Goal: Task Accomplishment & Management: Manage account settings

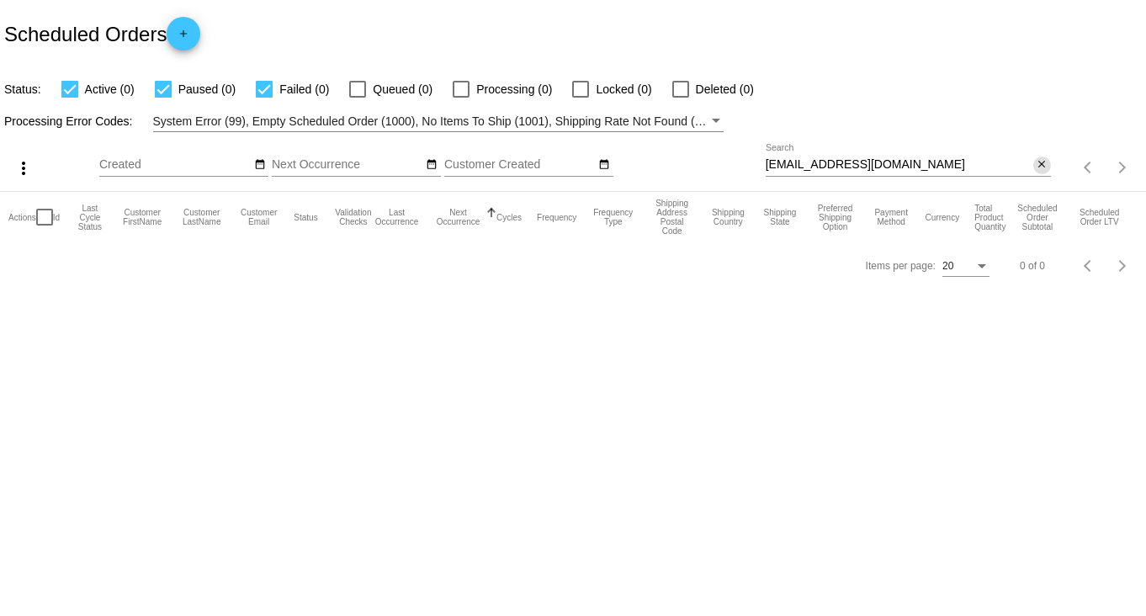
click at [1043, 162] on mat-icon "close" at bounding box center [1042, 164] width 12 height 13
click at [1043, 162] on mat-icon "search" at bounding box center [1041, 168] width 20 height 26
click at [1000, 163] on input "Search" at bounding box center [908, 164] width 285 height 13
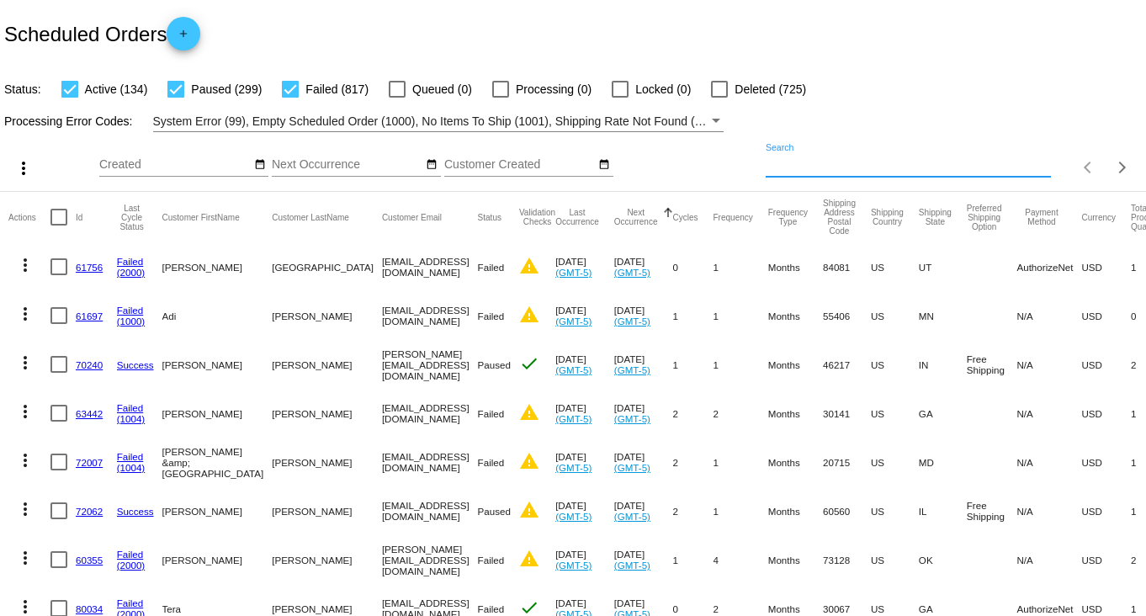
drag, startPoint x: 997, startPoint y: 163, endPoint x: 1043, endPoint y: 89, distance: 87.3
click at [1043, 89] on div "Status: Active (134) Paused (299) Failed (817) Queued (0) Processing (0) Locked…" at bounding box center [573, 83] width 1146 height 32
click at [1031, 171] on mat-icon "search" at bounding box center [1041, 168] width 20 height 26
click at [960, 168] on input "Search" at bounding box center [908, 164] width 285 height 13
paste input "[PERSON_NAME]"
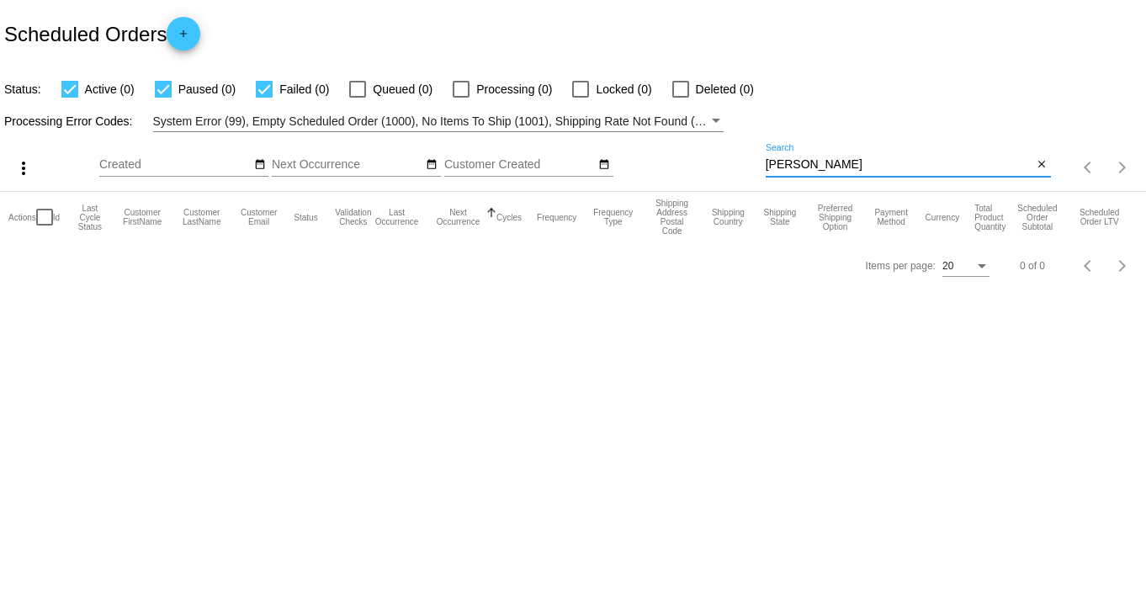
drag, startPoint x: 792, startPoint y: 166, endPoint x: 753, endPoint y: 165, distance: 39.5
click at [753, 165] on div "more_vert Sep Jan Feb Mar [DATE]" at bounding box center [573, 162] width 1146 height 60
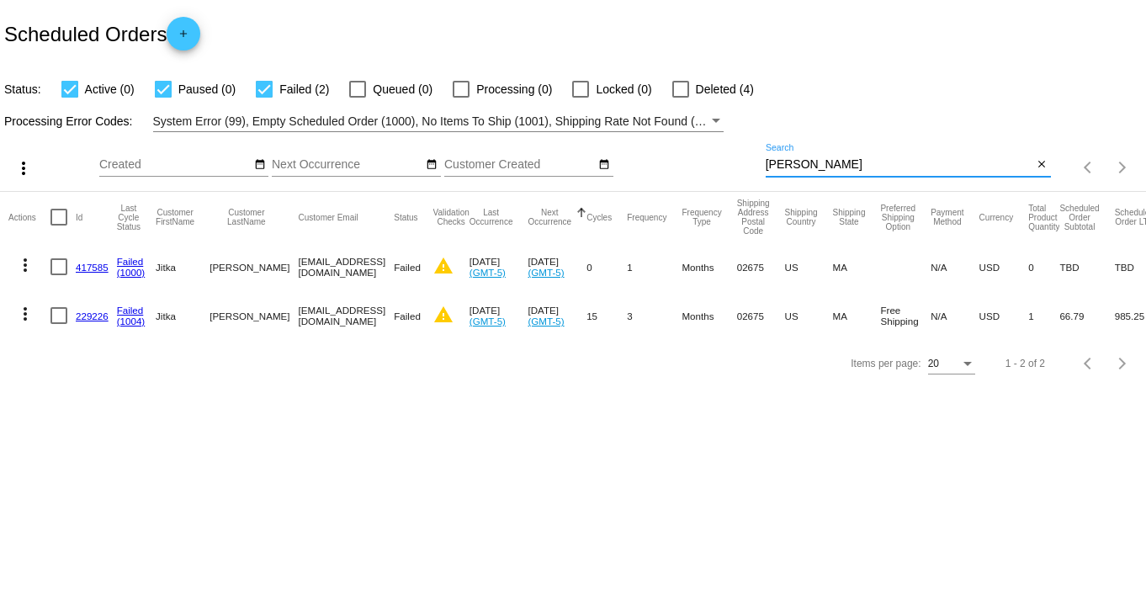
type input "[PERSON_NAME]"
click at [87, 312] on link "229226" at bounding box center [92, 315] width 33 height 11
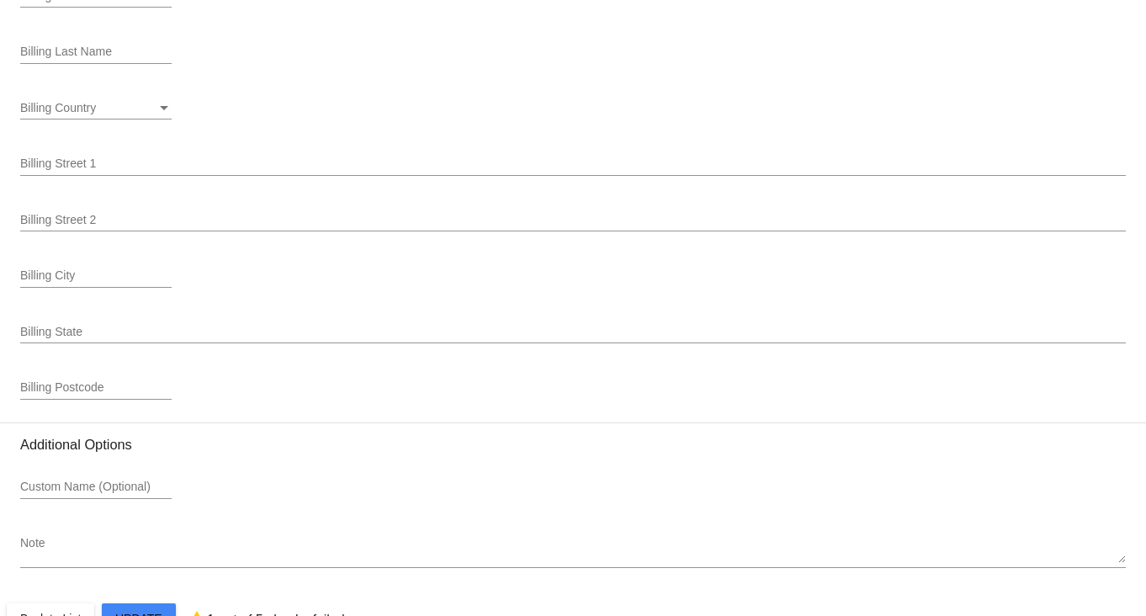
scroll to position [2149, 0]
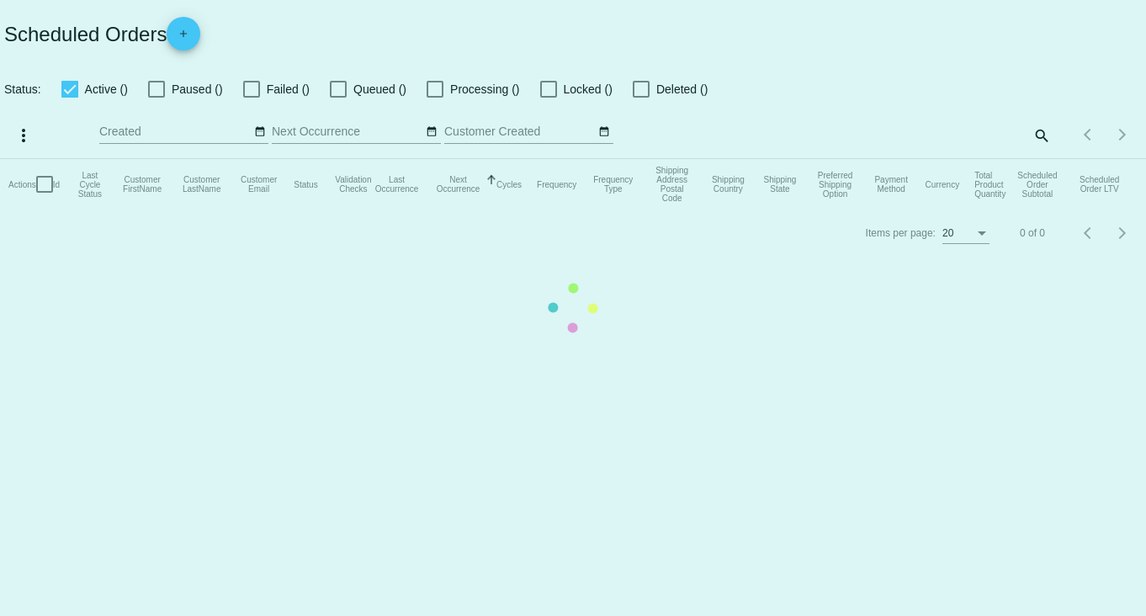
checkbox input "true"
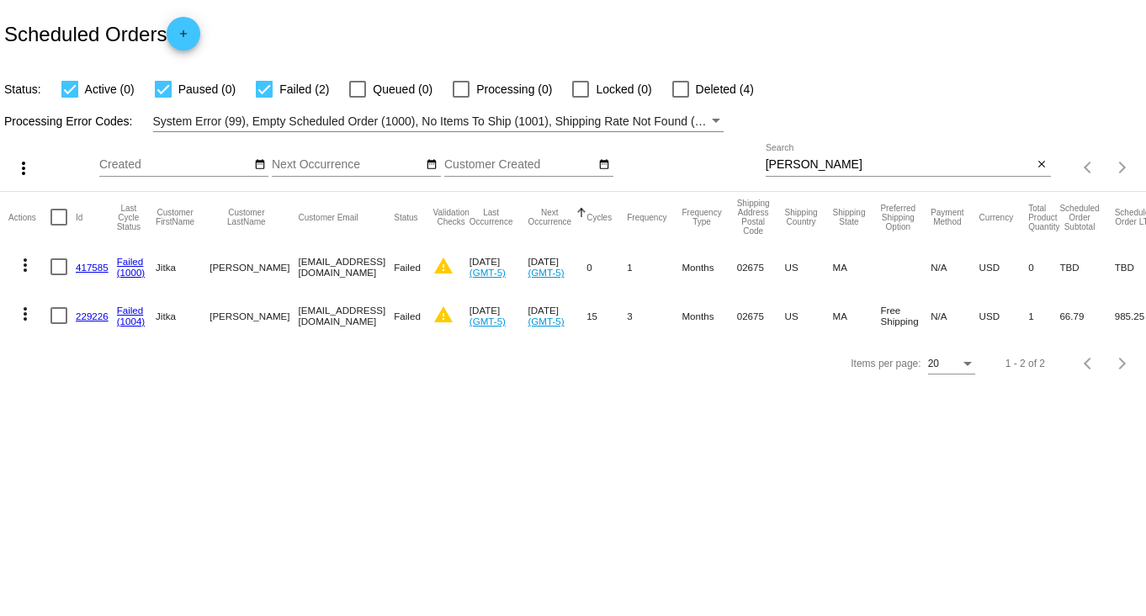
click at [90, 264] on link "417585" at bounding box center [92, 267] width 33 height 11
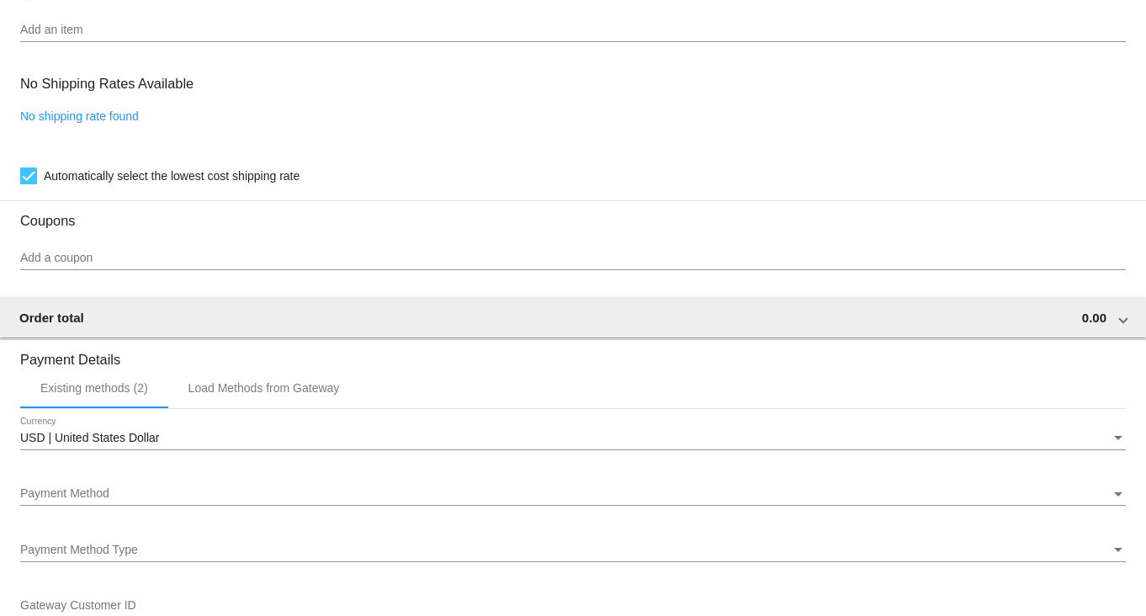
scroll to position [1157, 0]
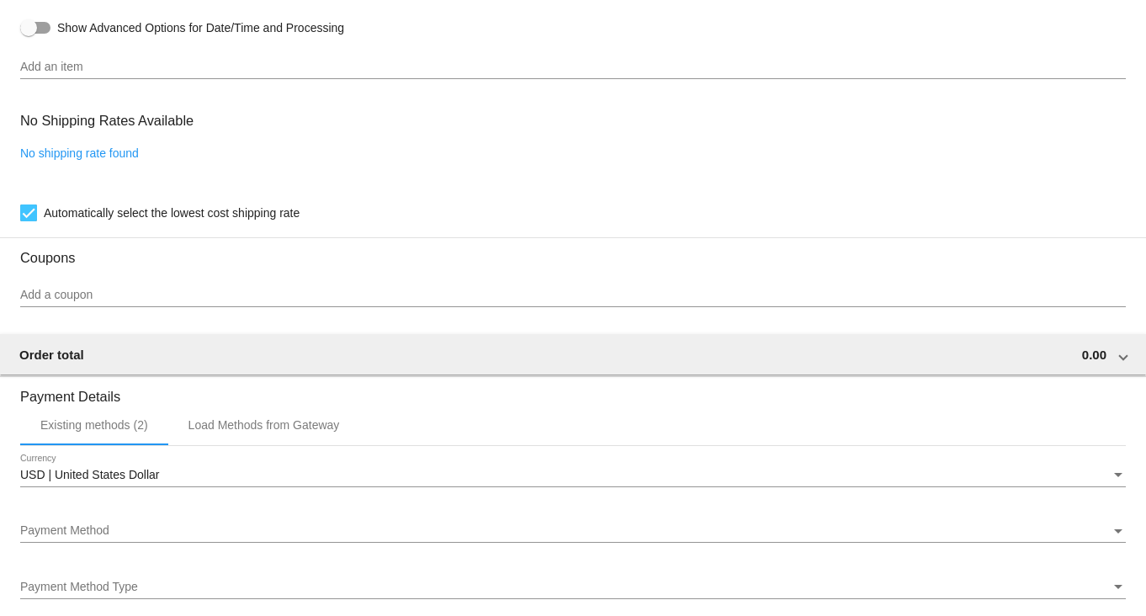
click at [1110, 476] on div "Currency" at bounding box center [1117, 475] width 15 height 13
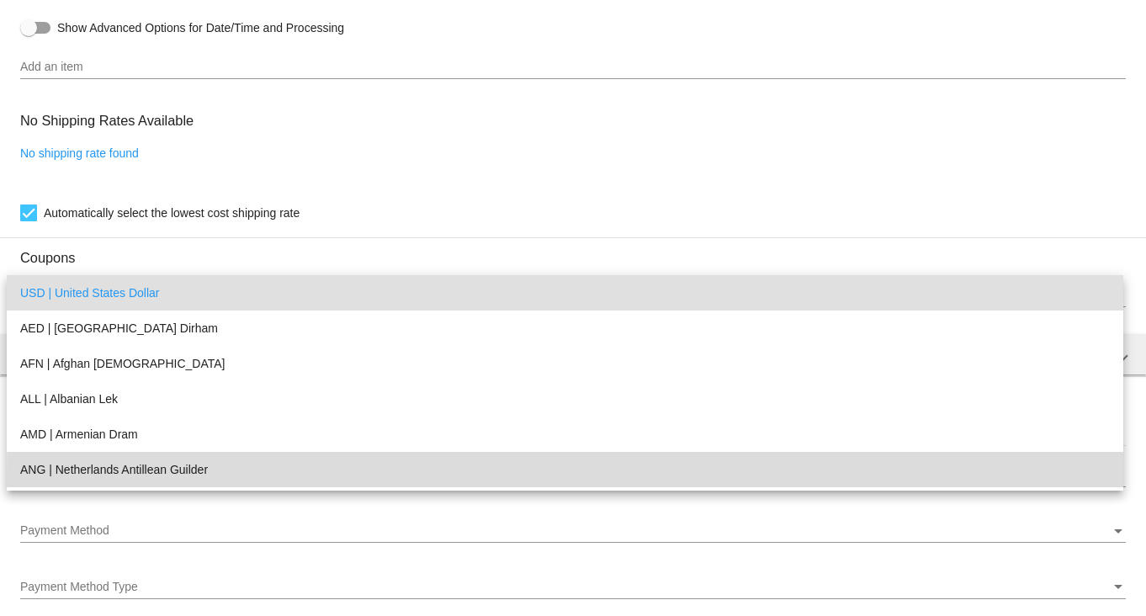
click at [1100, 476] on mat-option "ANG | Netherlands Antillean Guilder" at bounding box center [565, 469] width 1116 height 35
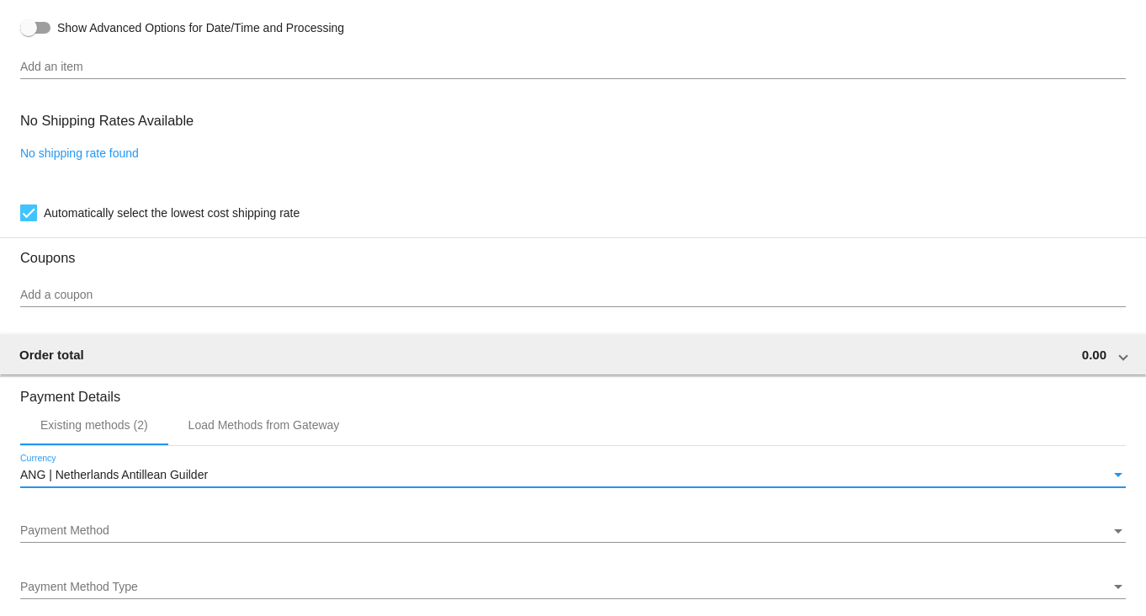
click at [1110, 476] on div "Currency" at bounding box center [1117, 475] width 15 height 13
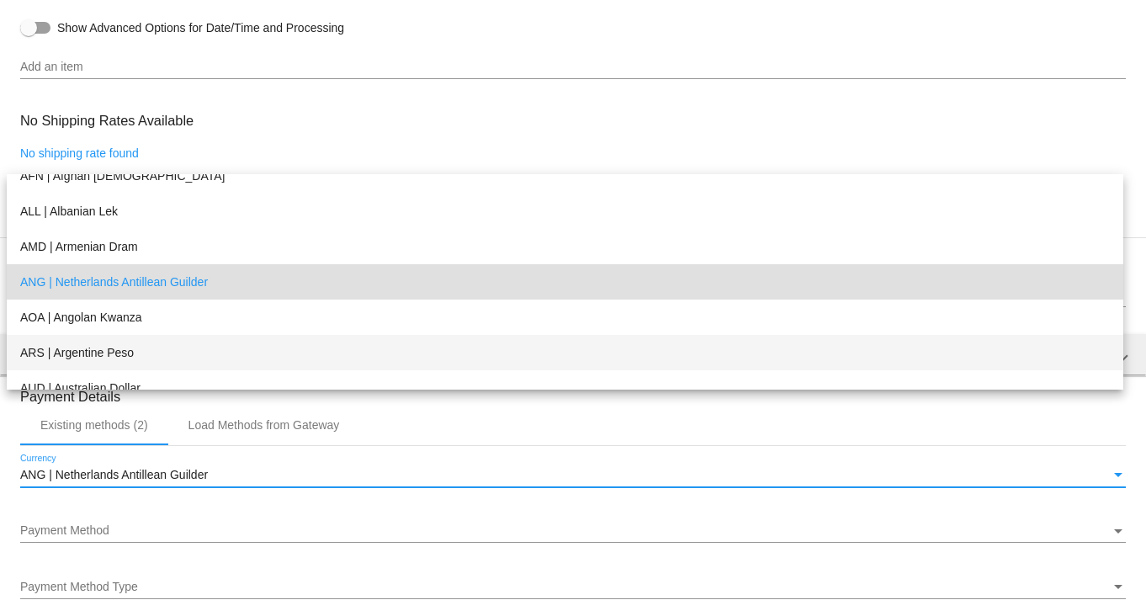
scroll to position [0, 0]
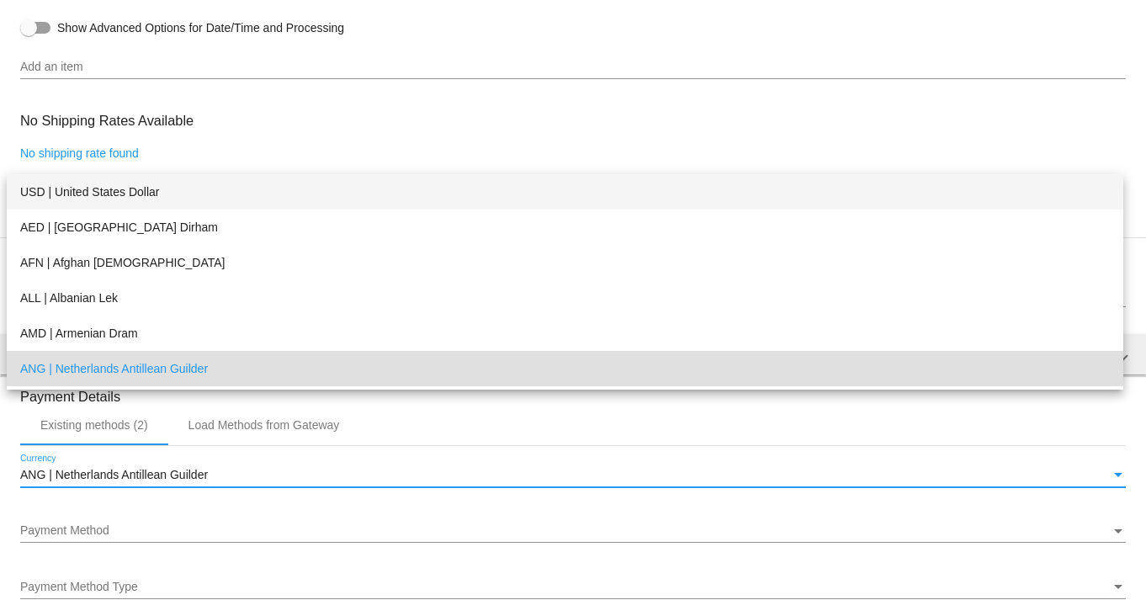
click at [631, 196] on span "USD | United States Dollar" at bounding box center [564, 191] width 1089 height 35
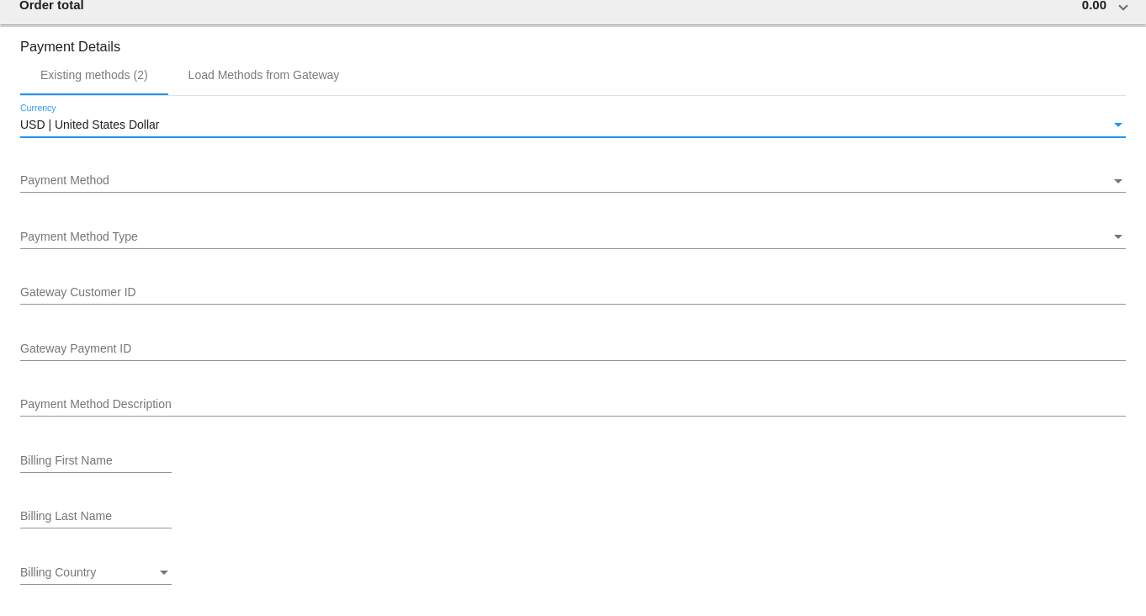
scroll to position [1191, 0]
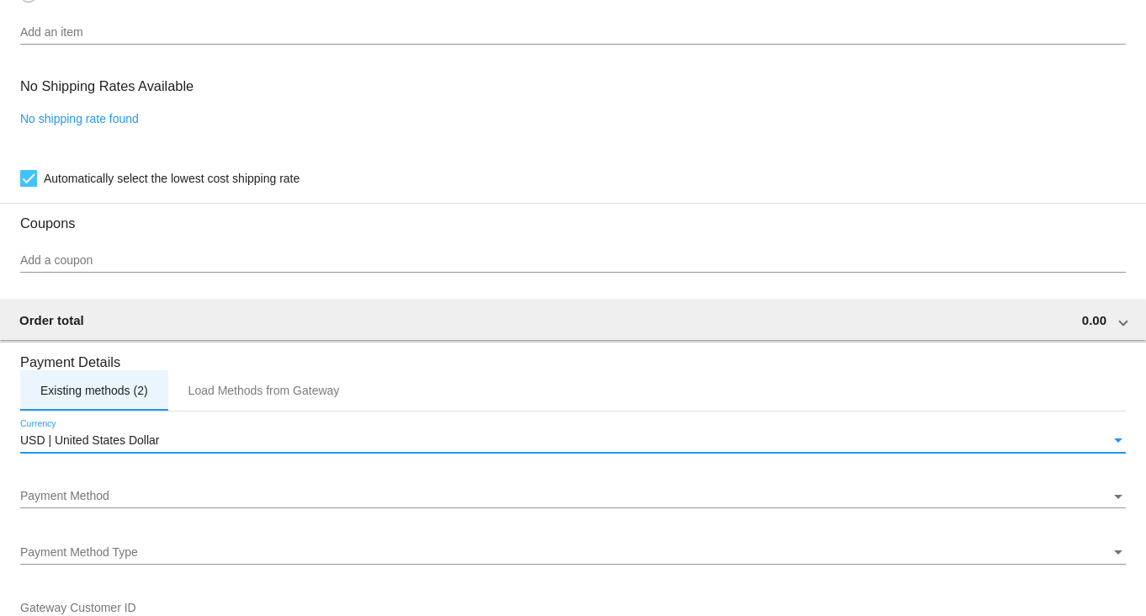
click at [115, 397] on div "Existing methods (2)" at bounding box center [94, 390] width 108 height 13
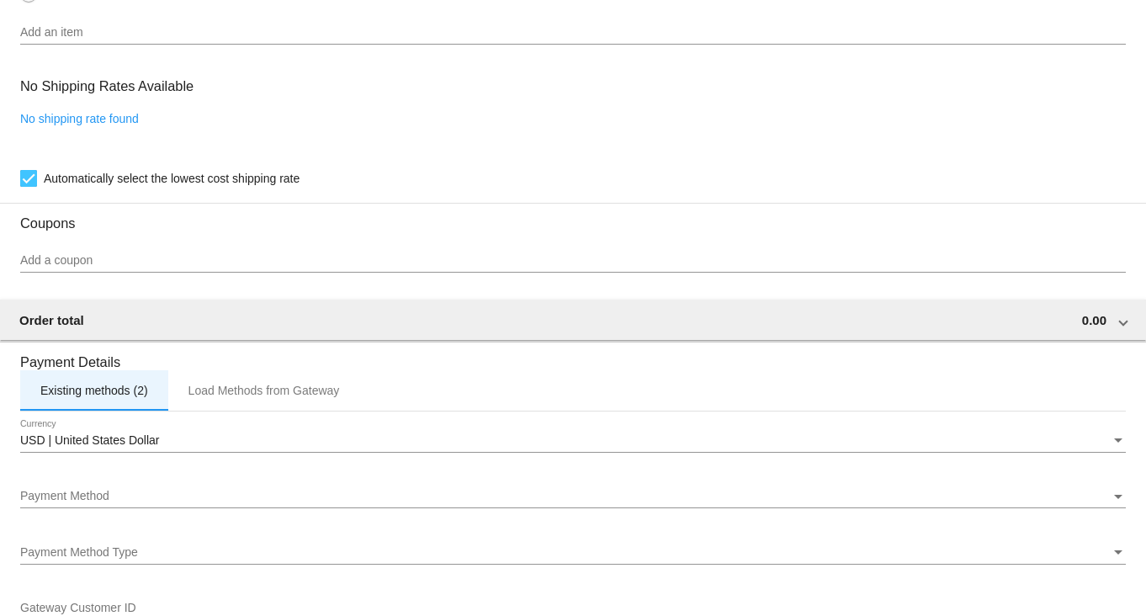
click at [125, 397] on div "Existing methods (2)" at bounding box center [94, 390] width 108 height 13
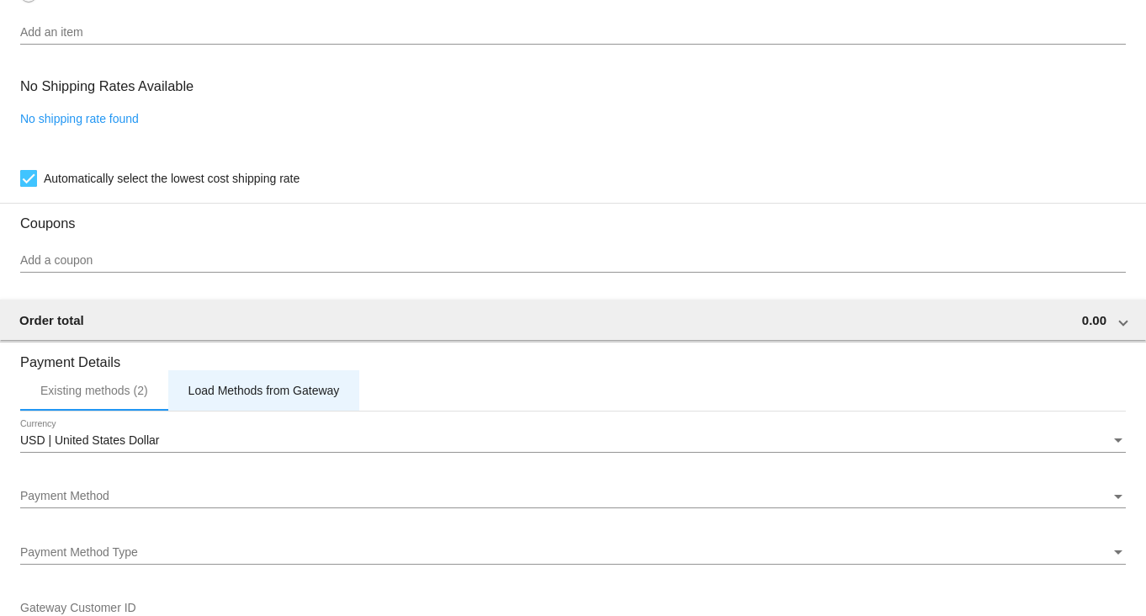
click at [215, 394] on div "Load Methods from Gateway" at bounding box center [263, 390] width 151 height 13
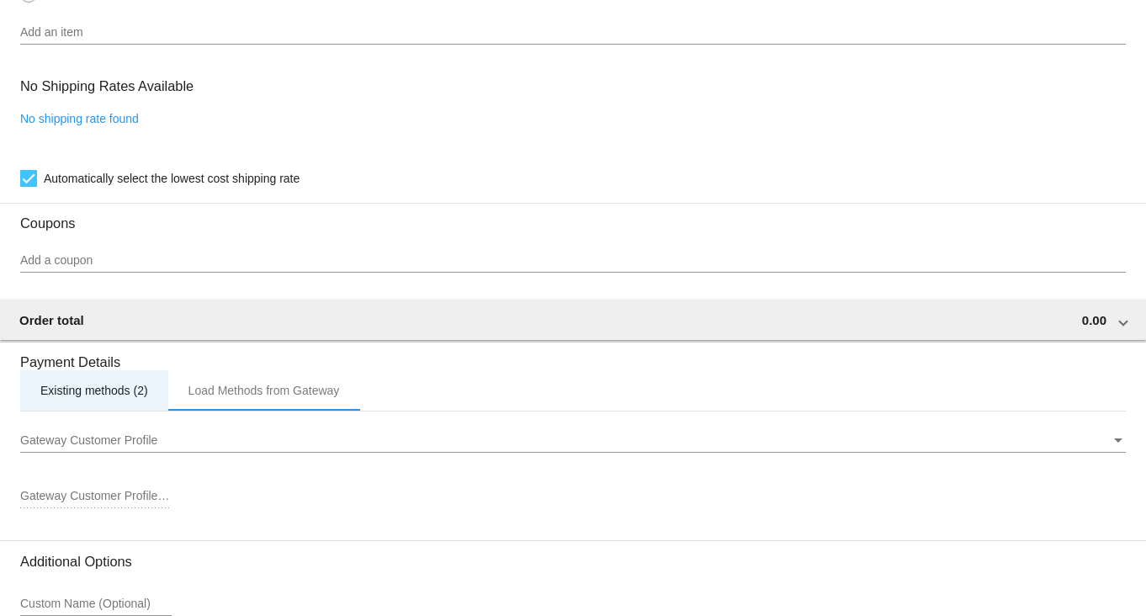
click at [103, 397] on div "Existing methods (2)" at bounding box center [94, 390] width 108 height 13
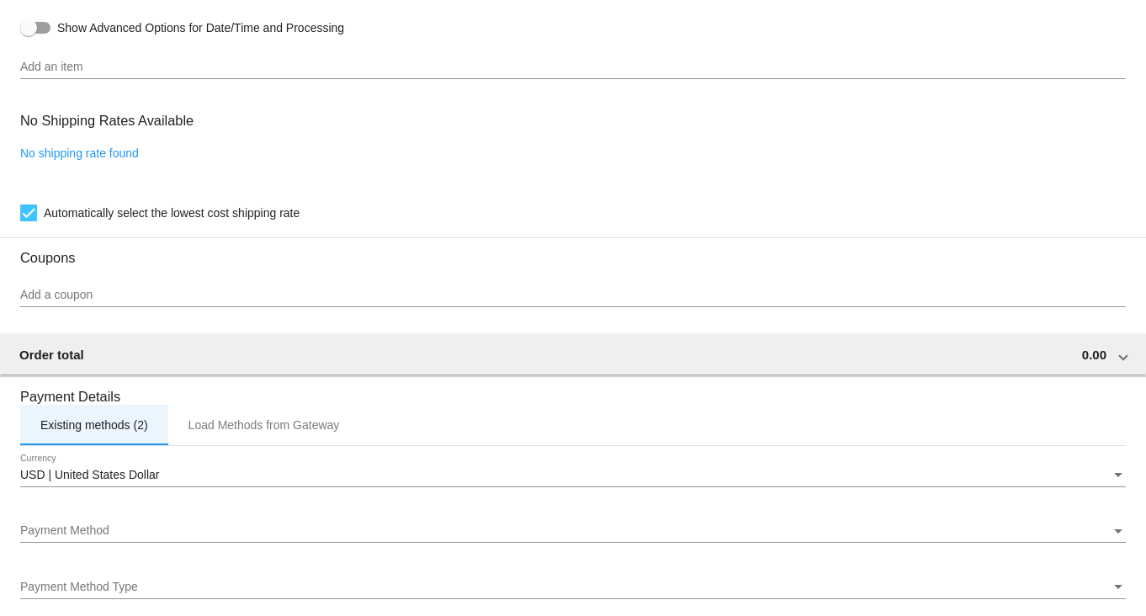
scroll to position [1402, 0]
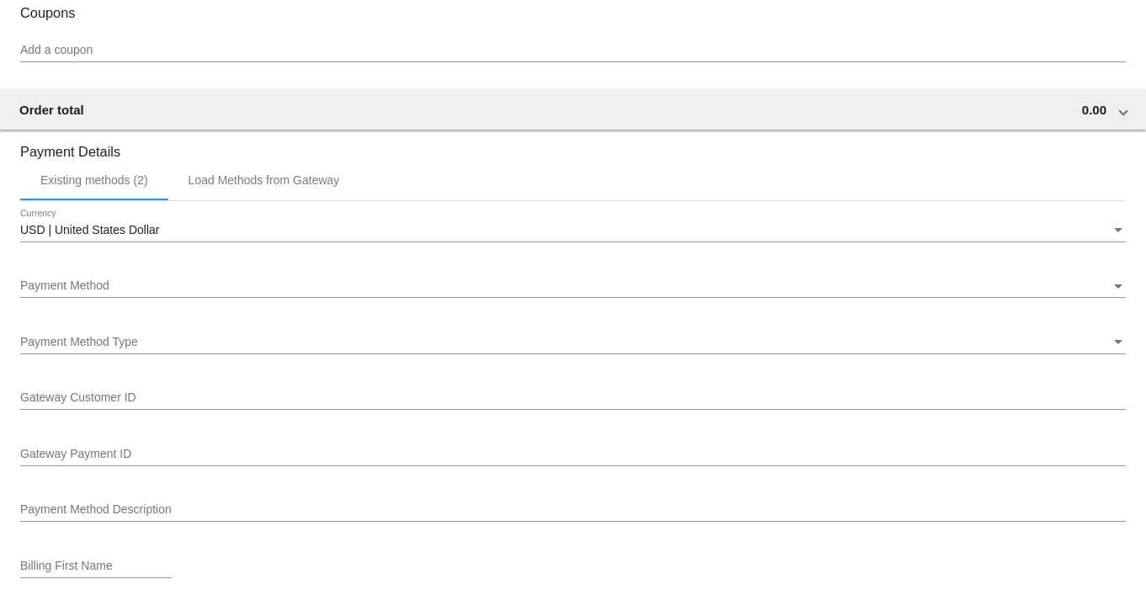
click at [257, 289] on div "Payment Method" at bounding box center [565, 285] width 1090 height 13
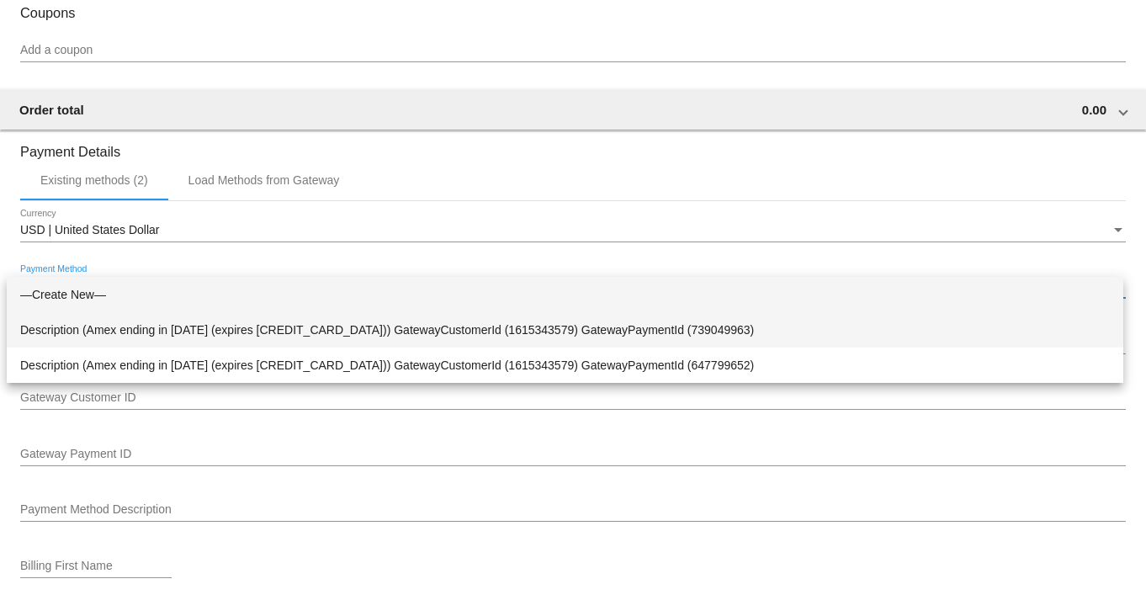
click at [408, 323] on span "Description (Amex ending in [DATE] (expires [CREDIT_CARD_DATA])) GatewayCustome…" at bounding box center [564, 329] width 1089 height 35
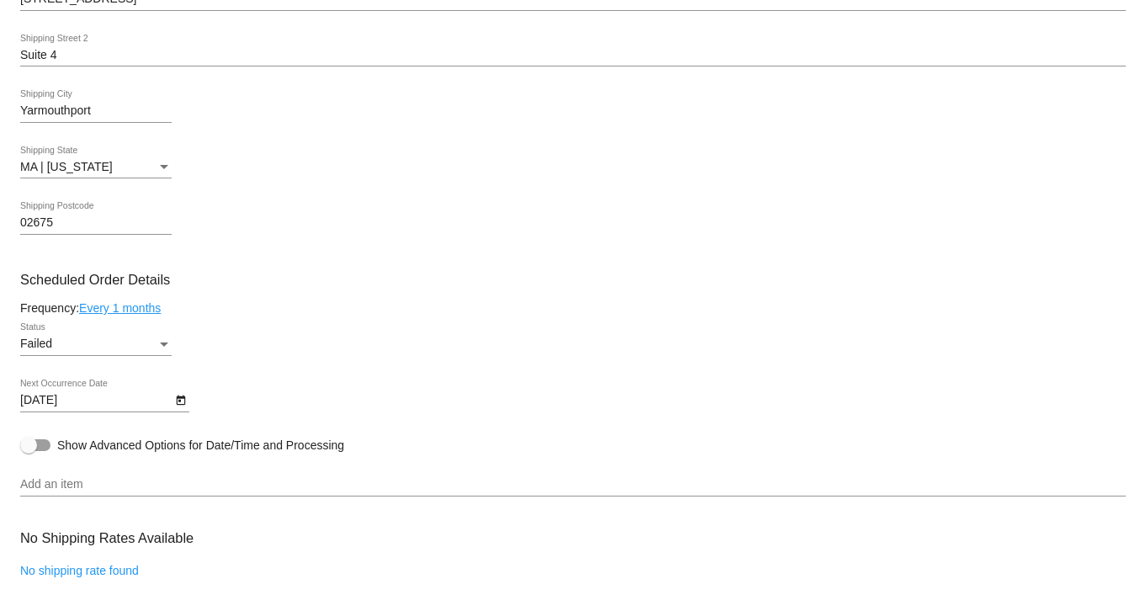
scroll to position [759, 0]
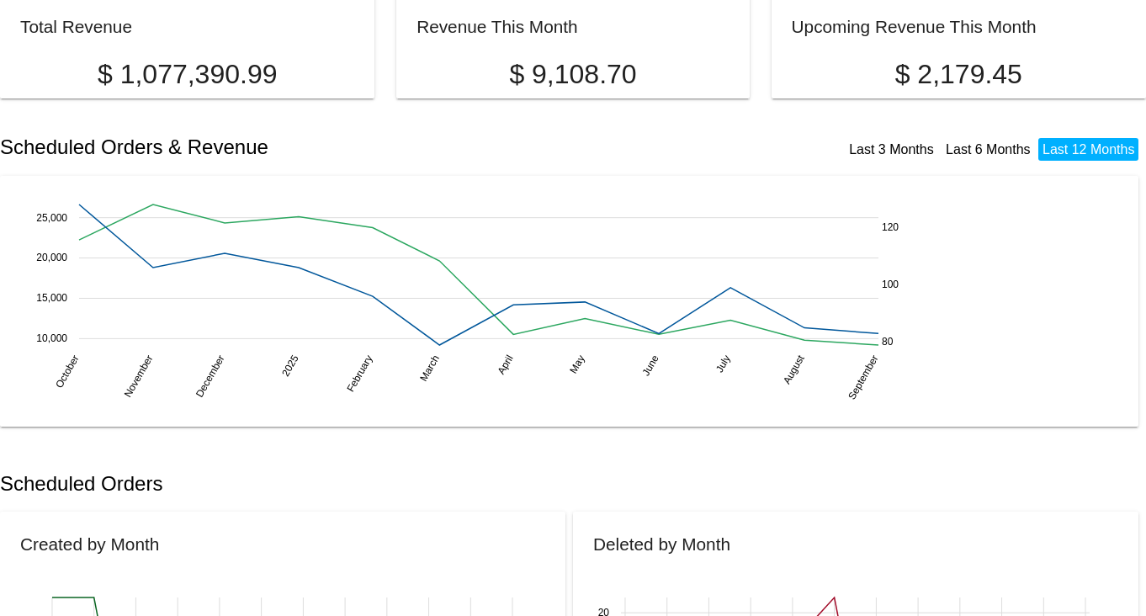
scroll to position [104, 0]
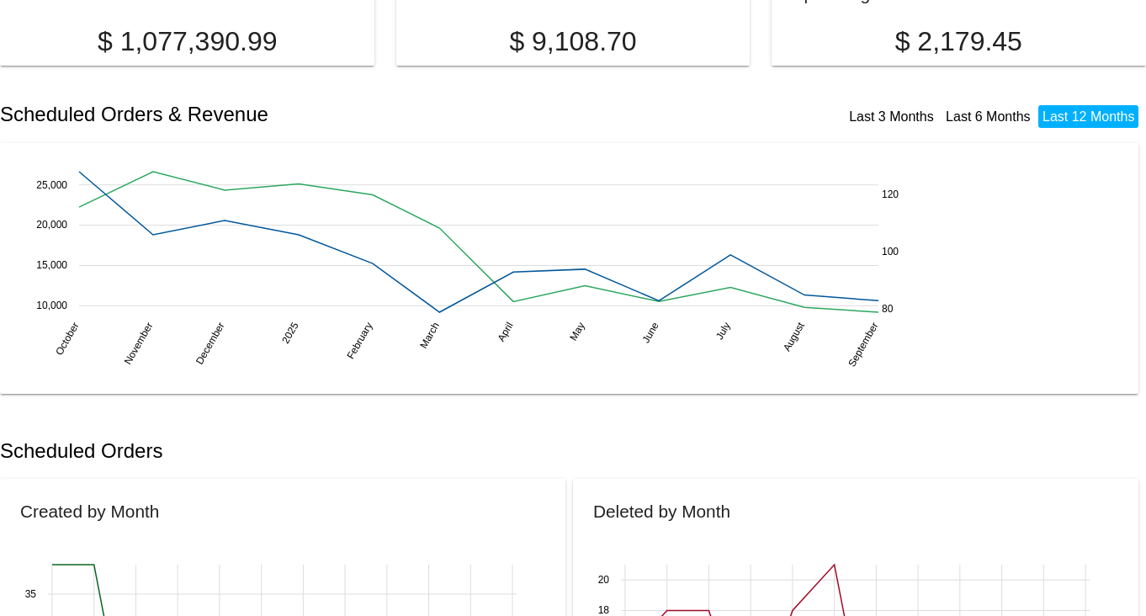
click at [602, 93] on div "Last 3 Months Last 6 Months Last 12 Months" at bounding box center [855, 105] width 565 height 39
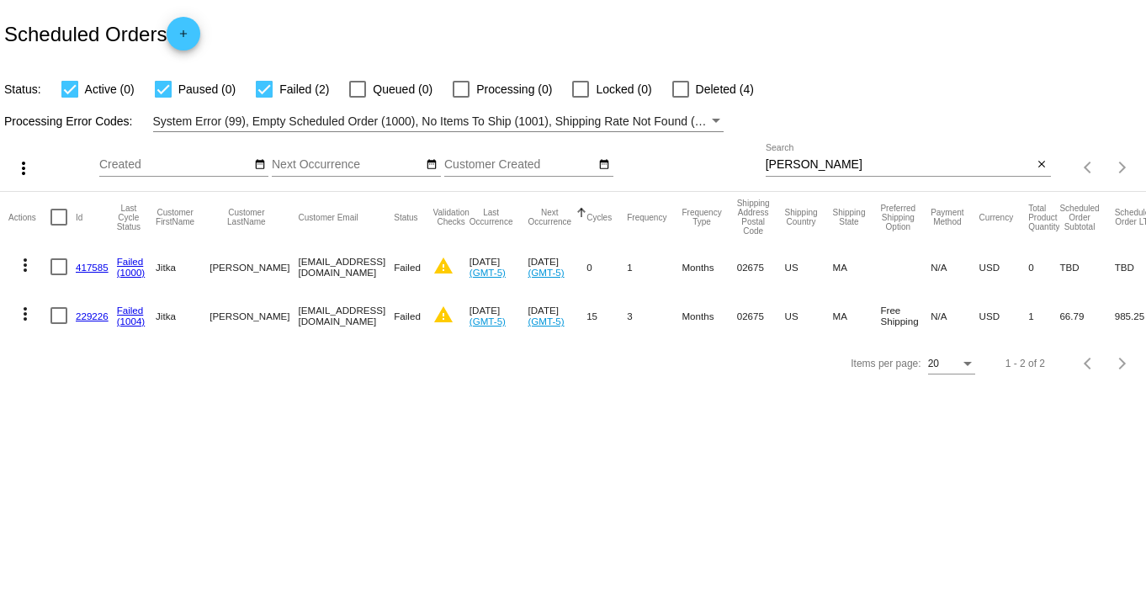
click at [103, 315] on link "229226" at bounding box center [92, 315] width 33 height 11
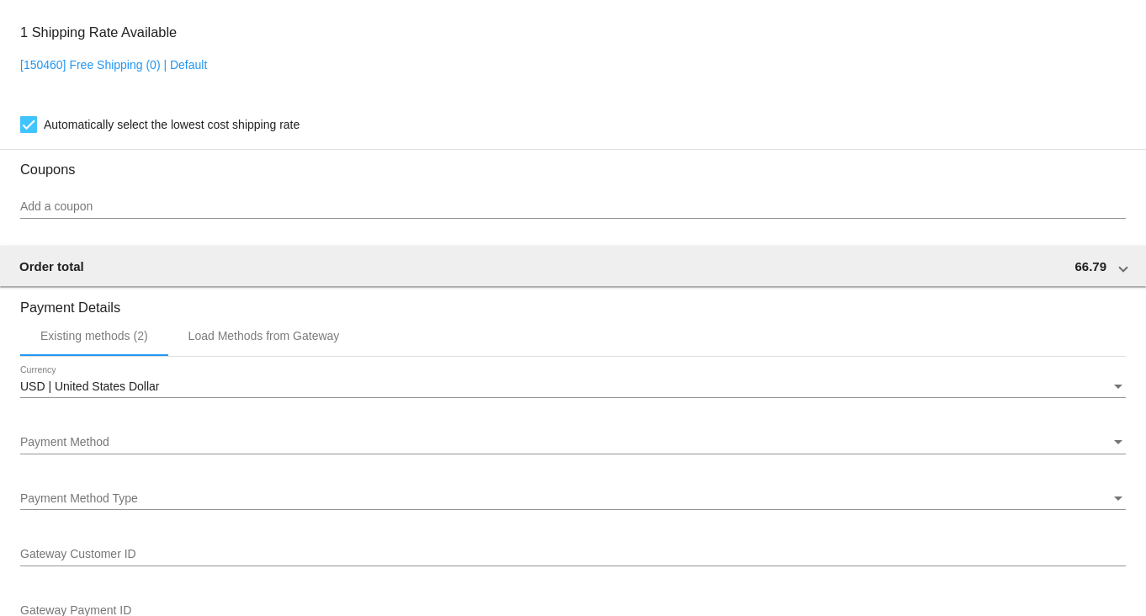
scroll to position [1366, 0]
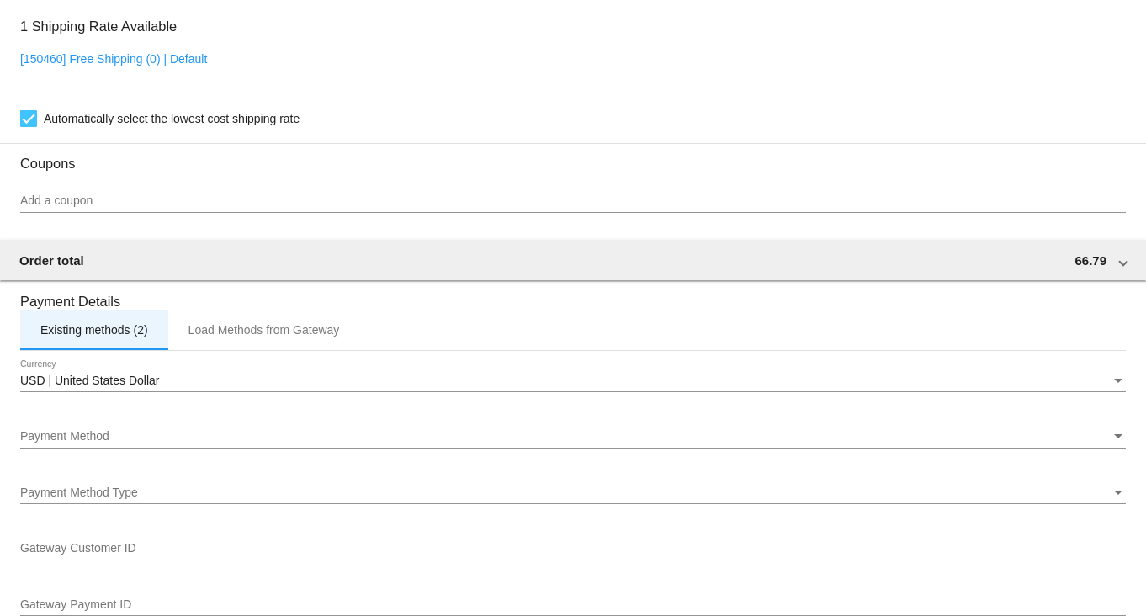
click at [137, 350] on div "Existing methods (2)" at bounding box center [94, 330] width 148 height 40
click at [777, 426] on div "Payment Method Payment Method" at bounding box center [572, 432] width 1105 height 33
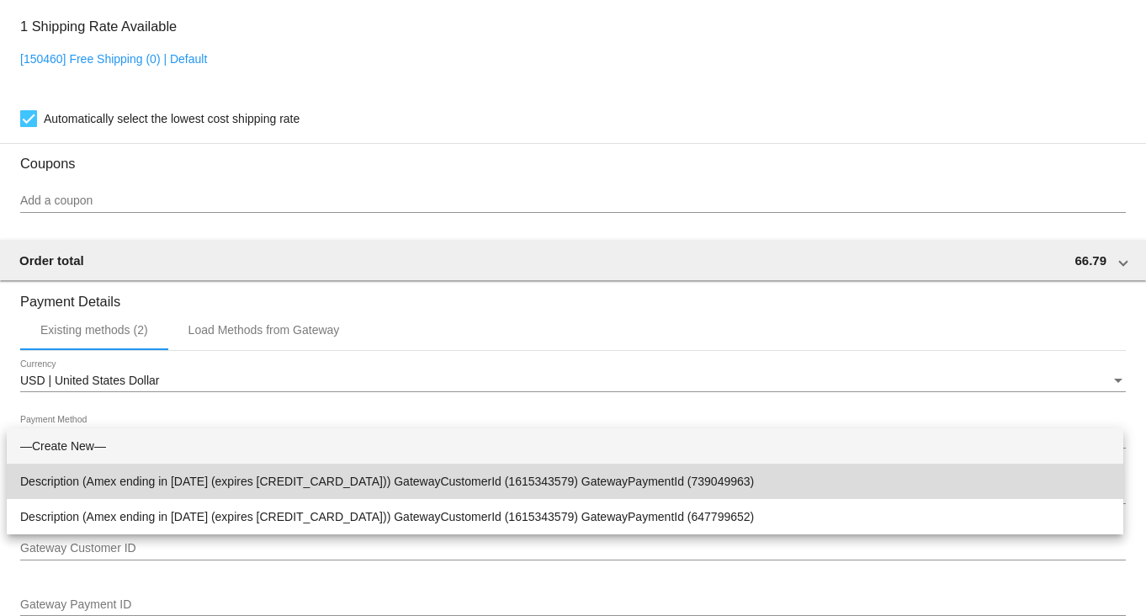
click at [342, 487] on span "Description (Amex ending in [DATE] (expires [CREDIT_CARD_DATA])) GatewayCustome…" at bounding box center [564, 481] width 1089 height 35
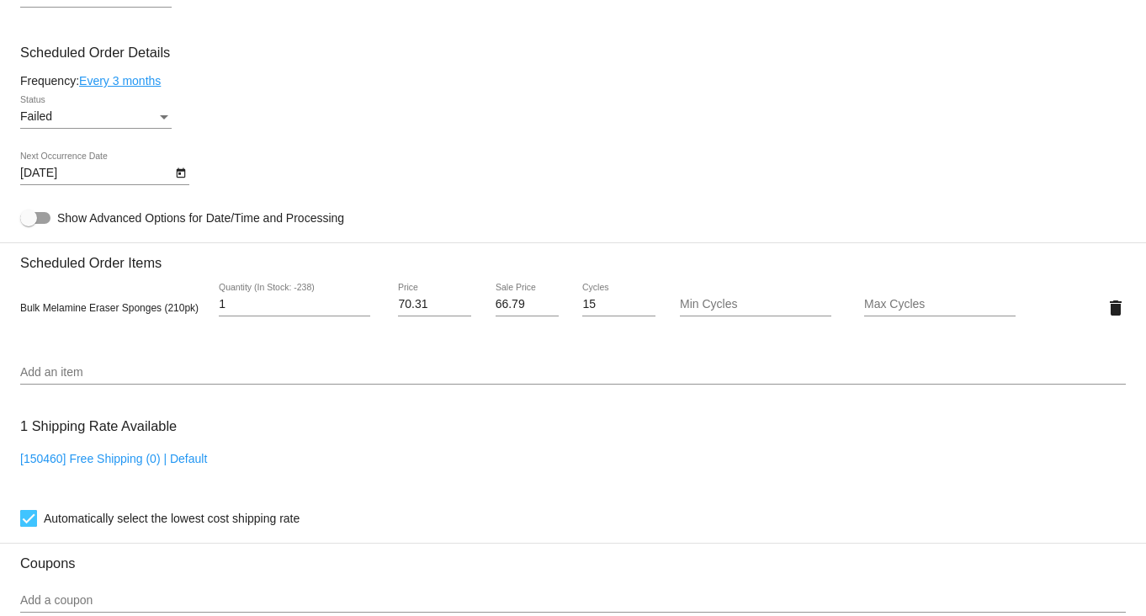
scroll to position [840, 0]
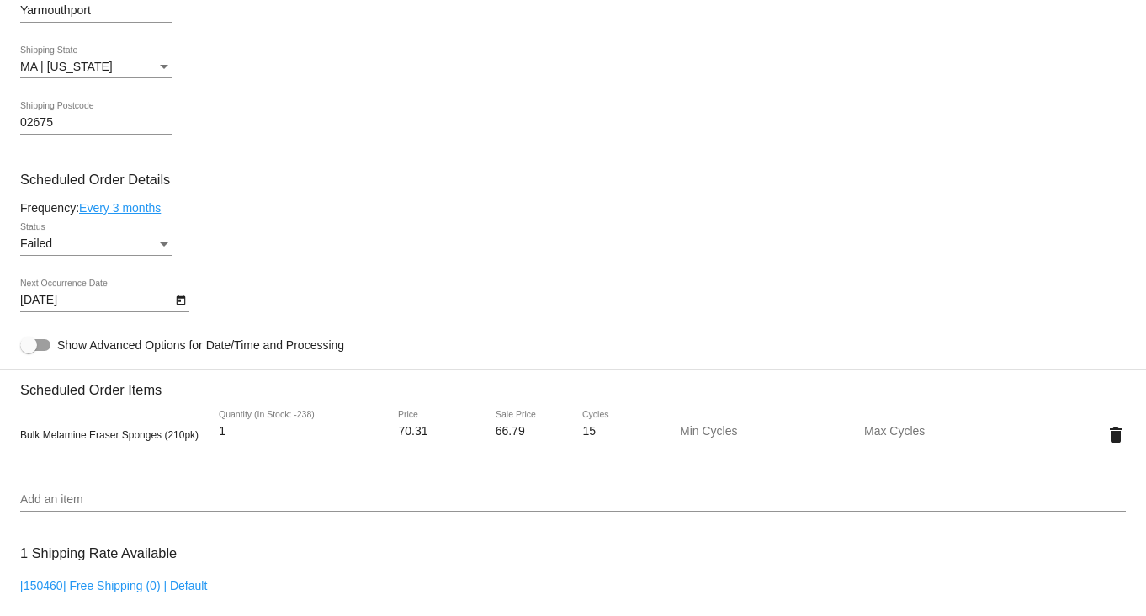
click at [181, 308] on icon "Open calendar" at bounding box center [181, 300] width 12 height 20
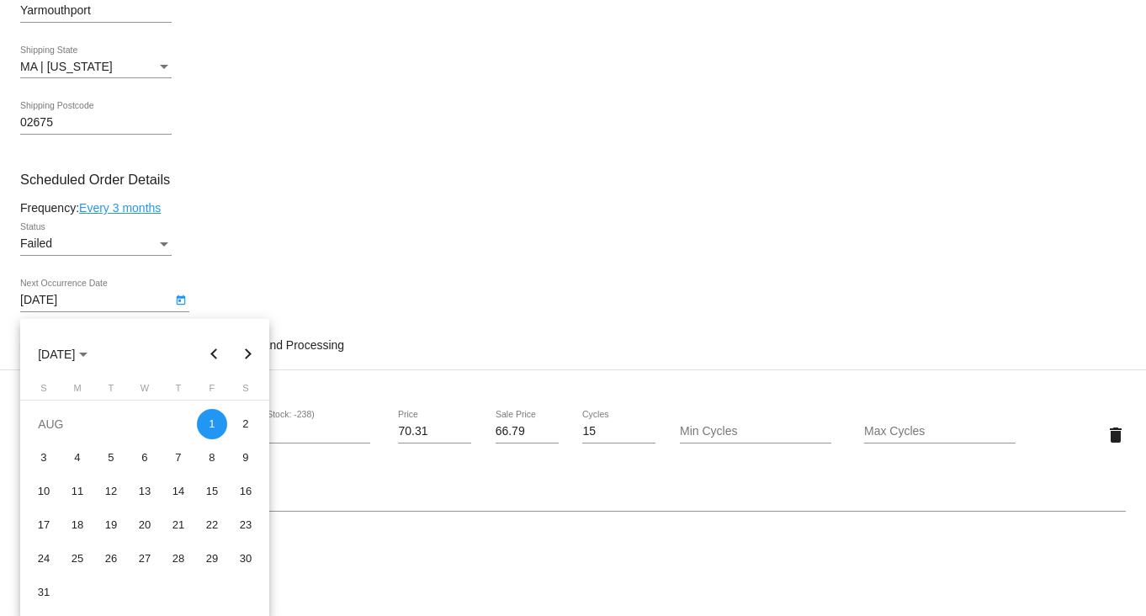
click at [252, 359] on button "Next month" at bounding box center [248, 354] width 34 height 34
click at [147, 556] on div "24" at bounding box center [145, 558] width 30 height 30
type input "[DATE]"
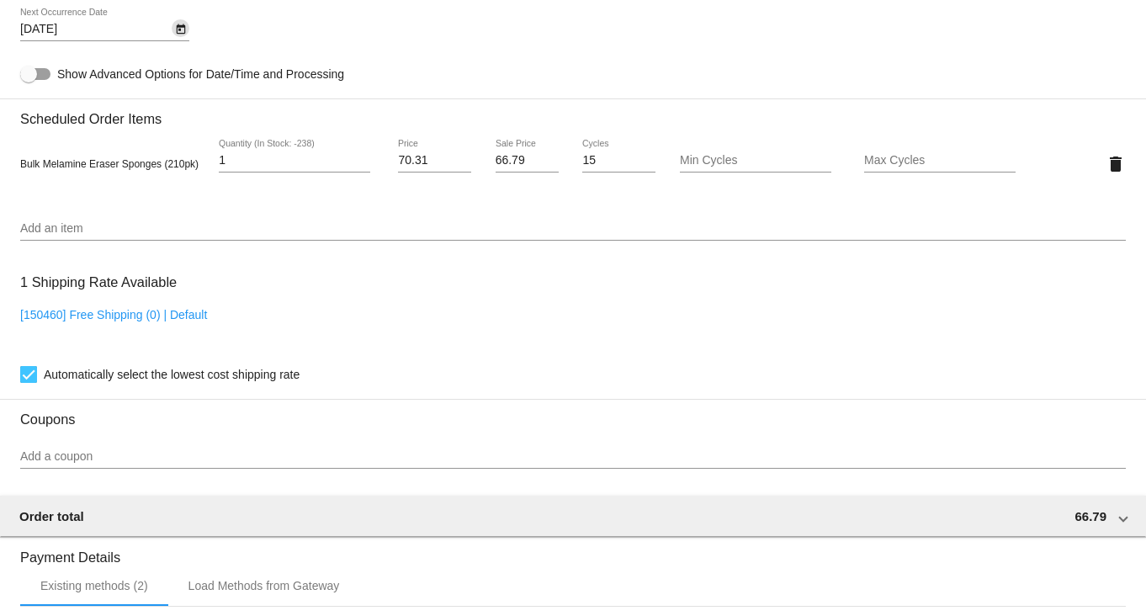
scroll to position [1471, 0]
